Goal: Information Seeking & Learning: Find specific fact

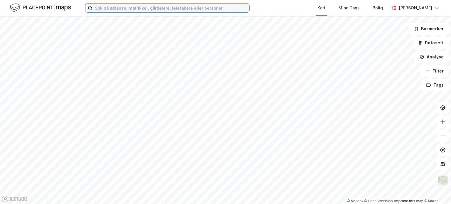
click at [128, 7] on input at bounding box center [170, 8] width 157 height 9
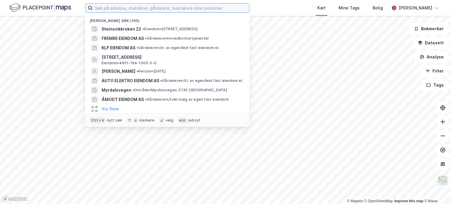
paste input "906 647 374"
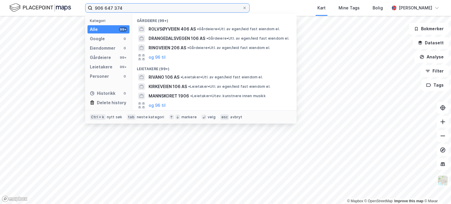
click at [115, 8] on input "906 647 374" at bounding box center [167, 8] width 150 height 9
click at [104, 7] on input "906 647374" at bounding box center [167, 8] width 150 height 9
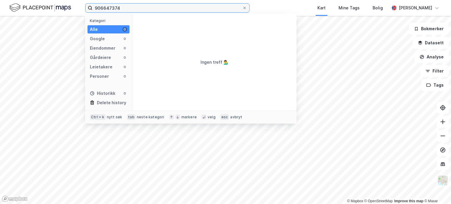
drag, startPoint x: 124, startPoint y: 7, endPoint x: 90, endPoint y: 5, distance: 34.1
click at [90, 5] on label "906647374" at bounding box center [167, 7] width 164 height 9
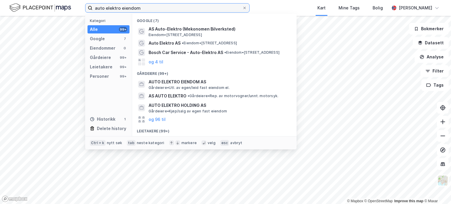
type input "auto elektro eiendom"
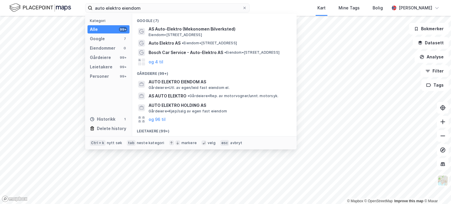
click at [242, 86] on div "AUTO ELEKTRO EIENDOM AS Gårdeiere • Utl. av egen/leid fast eiendom el." at bounding box center [220, 84] width 142 height 12
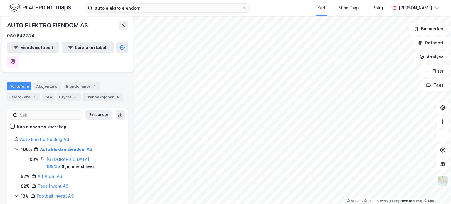
scroll to position [41, 0]
